Goal: Navigation & Orientation: Find specific page/section

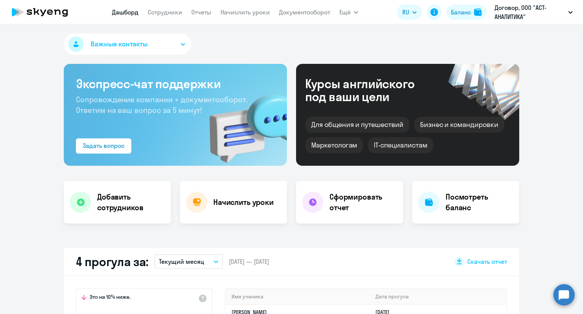
select select "30"
click at [158, 9] on link "Сотрудники" at bounding box center [165, 12] width 35 height 8
select select "30"
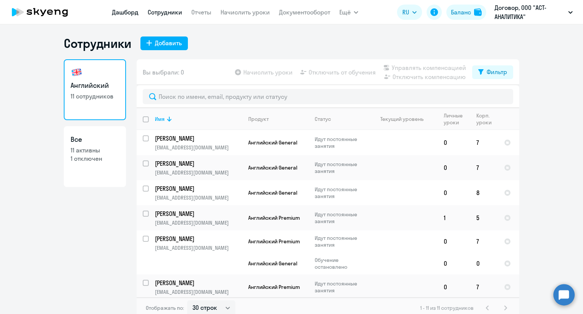
click at [120, 11] on link "Дашборд" at bounding box center [125, 12] width 27 height 8
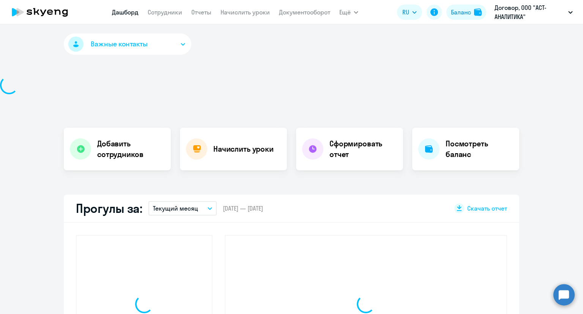
select select "30"
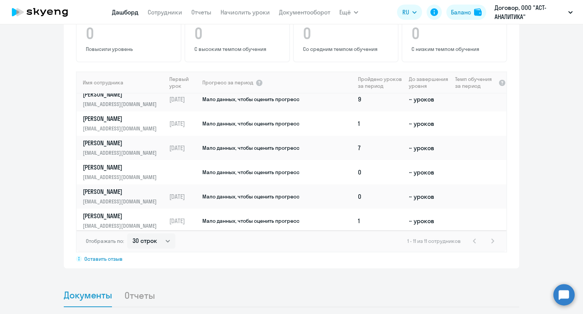
scroll to position [131, 0]
